Goal: Transaction & Acquisition: Subscribe to service/newsletter

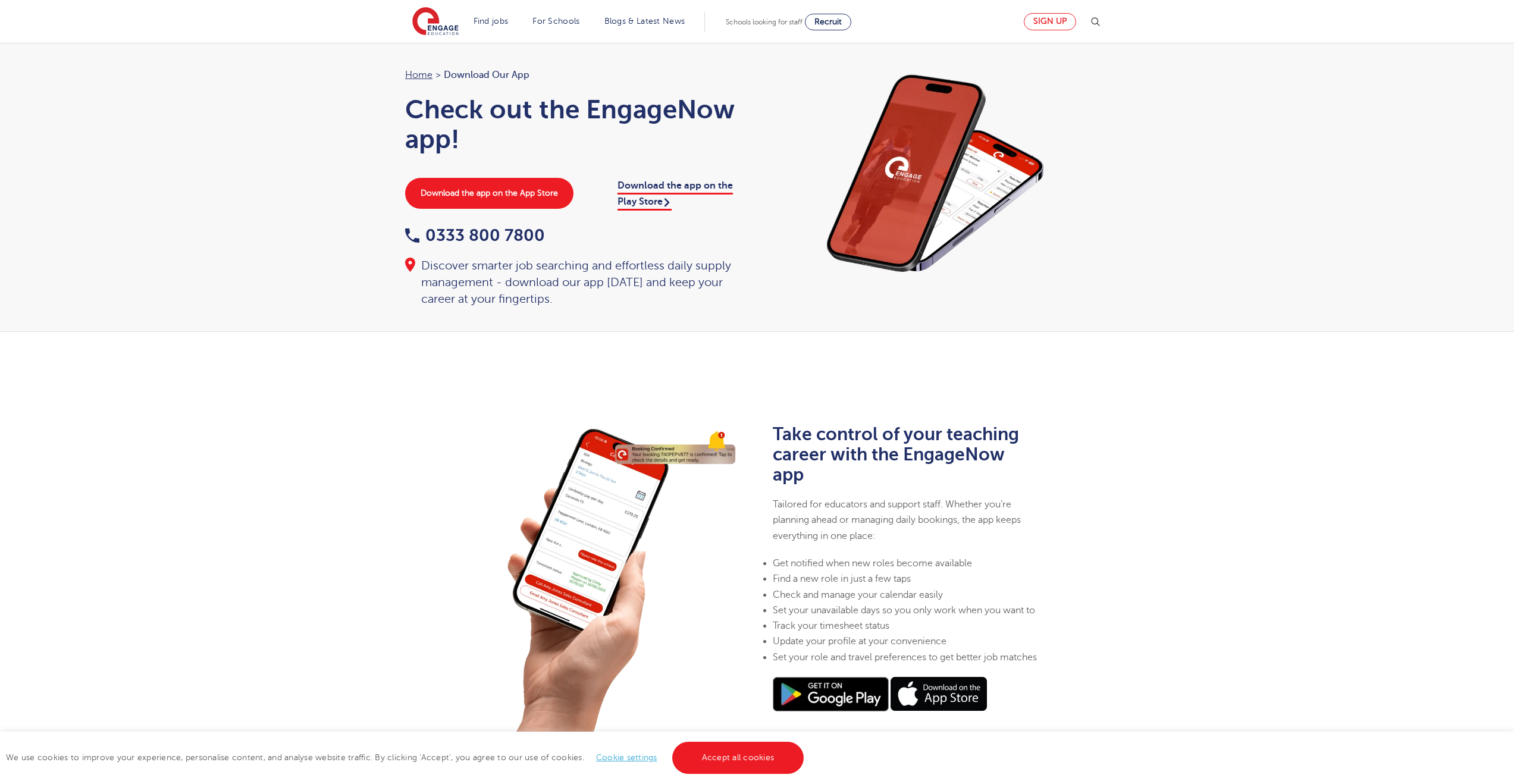
scroll to position [31, 0]
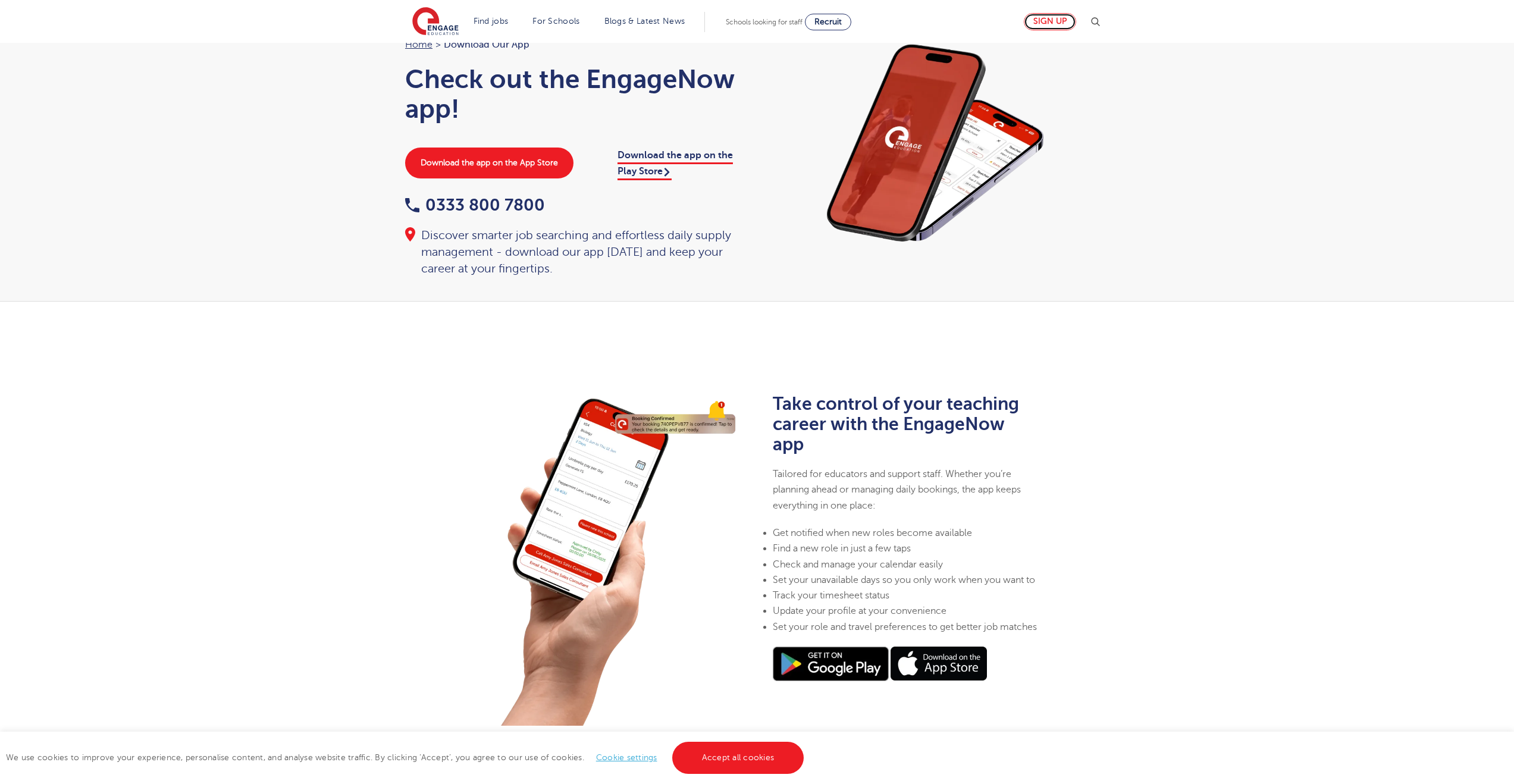
click at [1046, 25] on link "Sign up" at bounding box center [1050, 21] width 52 height 18
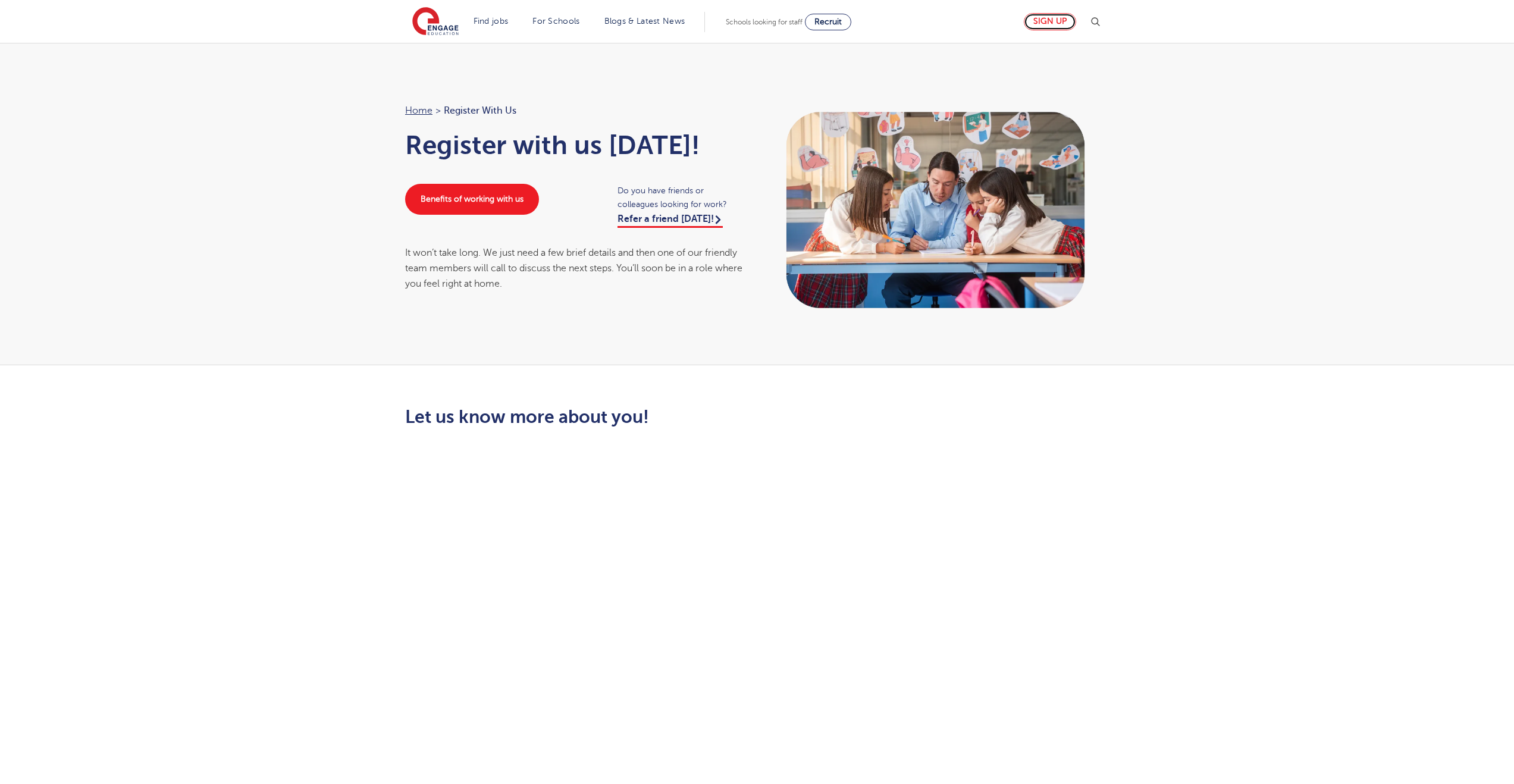
click at [1044, 18] on link "Sign up" at bounding box center [1050, 21] width 52 height 18
click at [1060, 21] on link "Sign up" at bounding box center [1050, 21] width 52 height 18
